Goal: Task Accomplishment & Management: Manage account settings

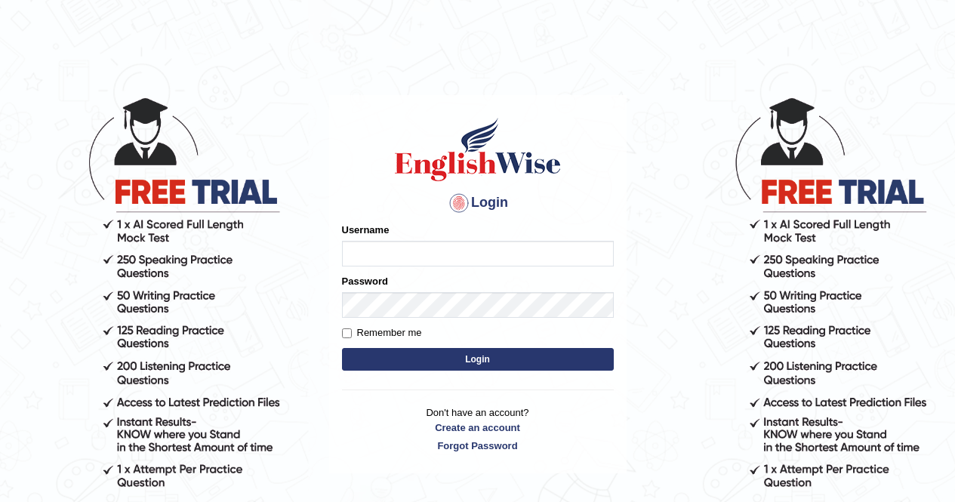
click at [470, 249] on input "Username" at bounding box center [478, 254] width 272 height 26
click at [482, 250] on input "Username" at bounding box center [478, 254] width 272 height 26
type input "v"
click at [468, 444] on link "Forgot Password" at bounding box center [478, 446] width 272 height 14
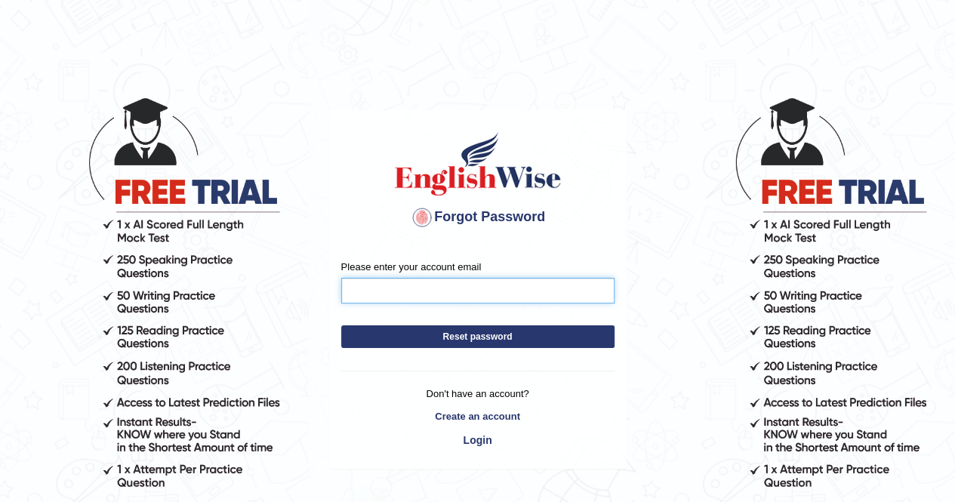
click at [428, 289] on input "Please enter your account email" at bounding box center [477, 291] width 273 height 26
type input "[EMAIL_ADDRESS][PERSON_NAME][DOMAIN_NAME]"
click at [376, 341] on button "Reset password" at bounding box center [477, 337] width 273 height 23
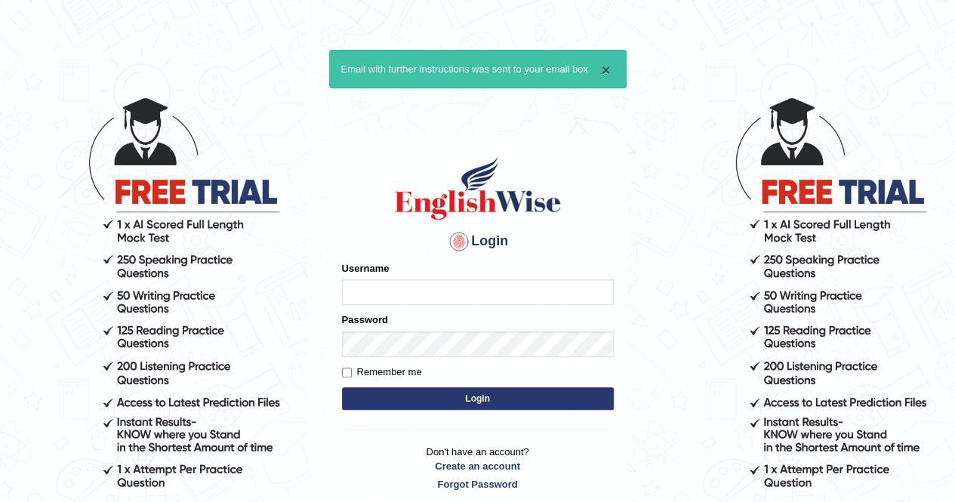
click at [605, 67] on button "×" at bounding box center [605, 70] width 9 height 16
